Goal: Information Seeking & Learning: Check status

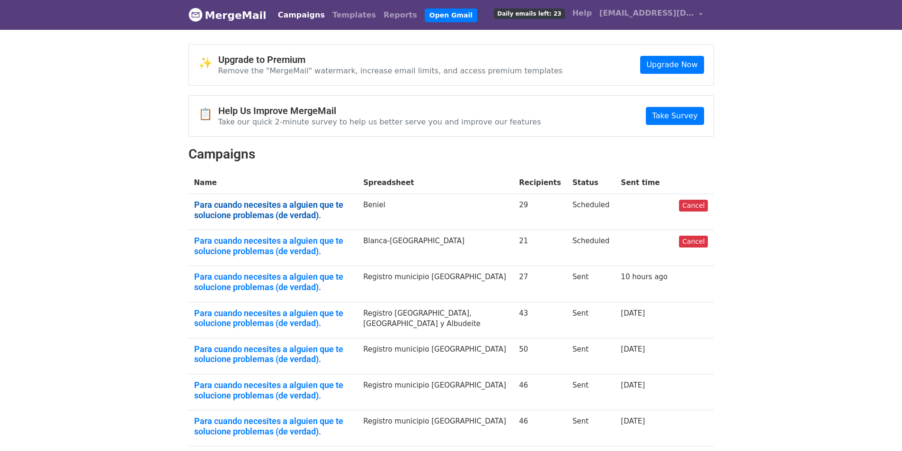
click at [348, 203] on link "Para cuando necesites a alguien que te solucione problemas (de verdad)." at bounding box center [273, 210] width 158 height 20
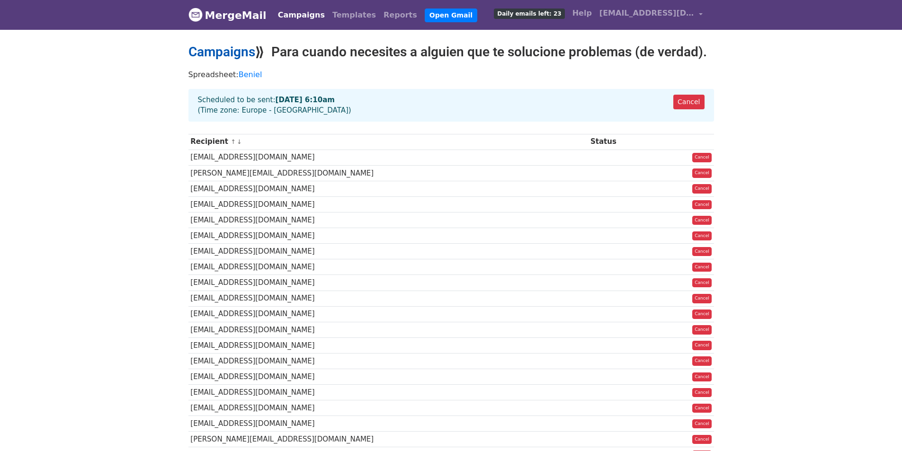
click at [225, 47] on link "Campaigns" at bounding box center [221, 52] width 67 height 16
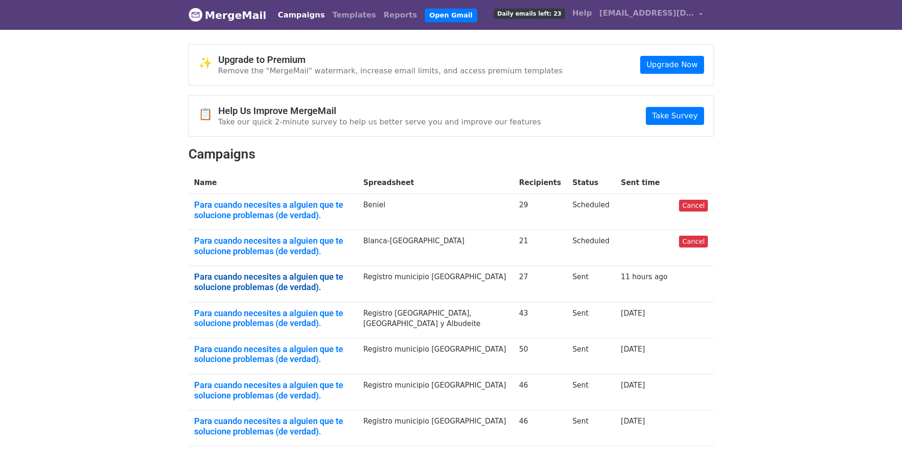
click at [264, 277] on link "Para cuando necesites a alguien que te solucione problemas (de verdad)." at bounding box center [273, 282] width 158 height 20
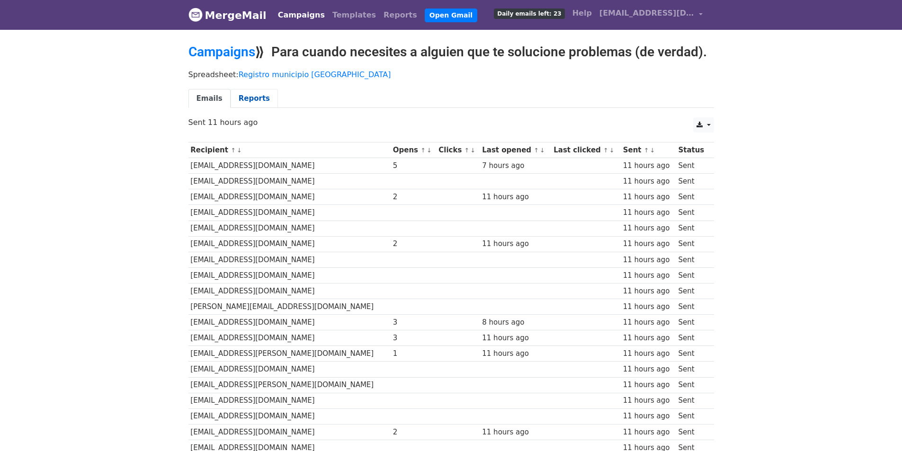
click at [253, 90] on link "Reports" at bounding box center [254, 98] width 47 height 19
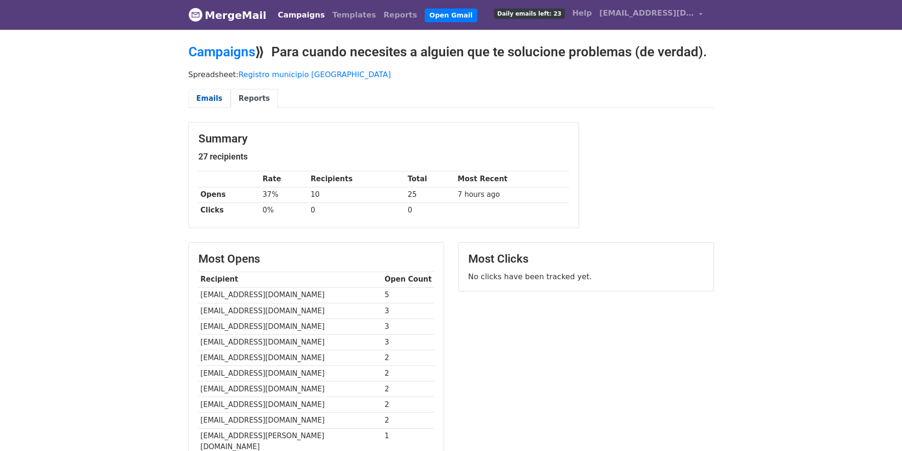
click at [209, 98] on link "Emails" at bounding box center [209, 98] width 42 height 19
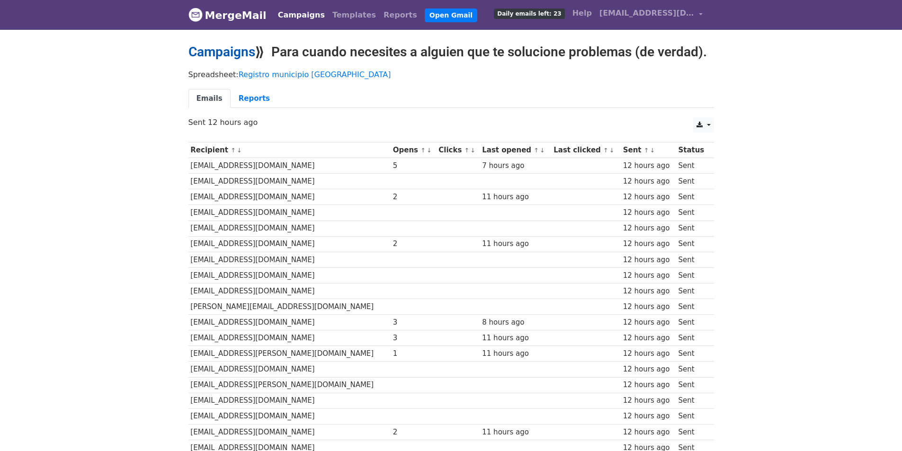
click at [215, 46] on link "Campaigns" at bounding box center [221, 52] width 67 height 16
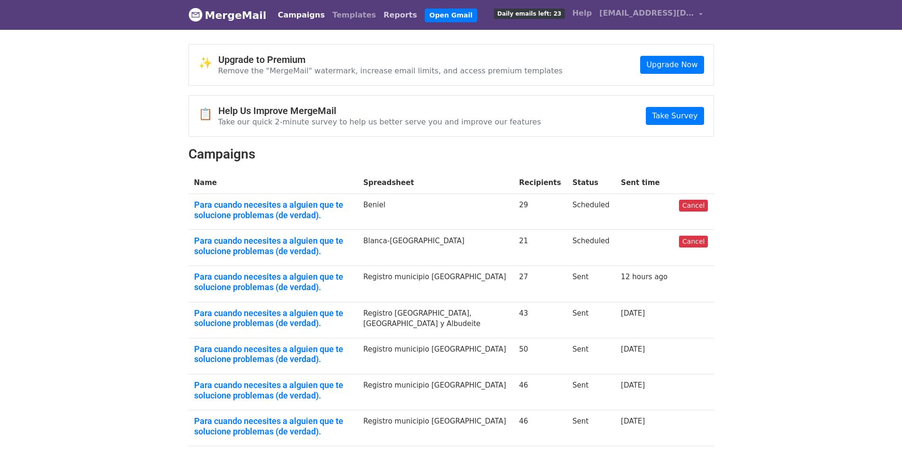
click at [380, 14] on link "Reports" at bounding box center [400, 15] width 41 height 19
click at [680, 110] on link "Take Survey" at bounding box center [675, 116] width 58 height 18
click at [333, 15] on link "Templates" at bounding box center [354, 15] width 51 height 19
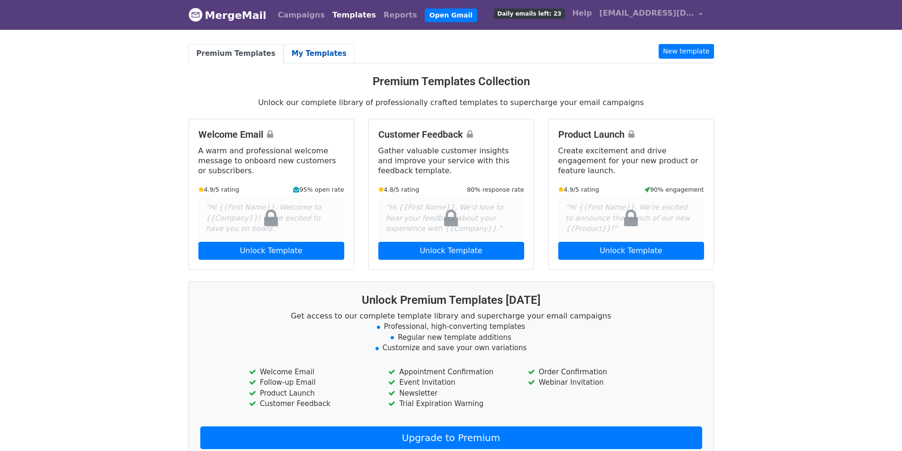
click at [296, 56] on link "My Templates" at bounding box center [319, 53] width 71 height 19
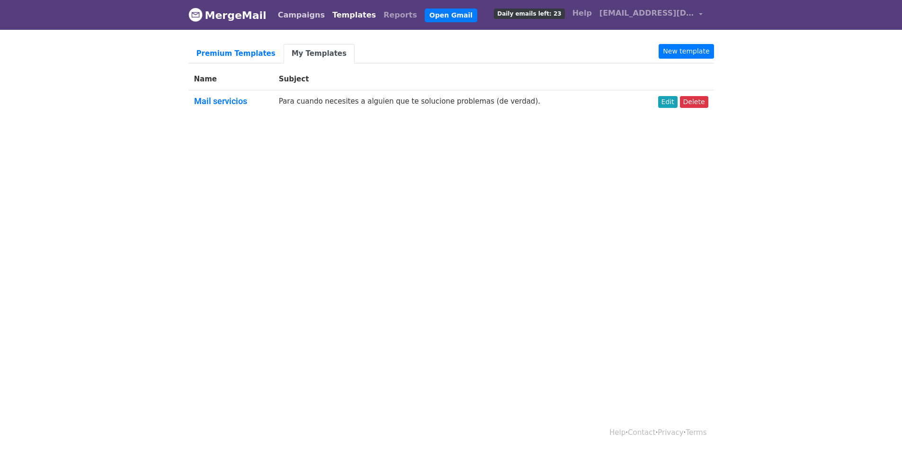
click at [282, 18] on link "Campaigns" at bounding box center [301, 15] width 54 height 19
